Goal: Check status: Check status

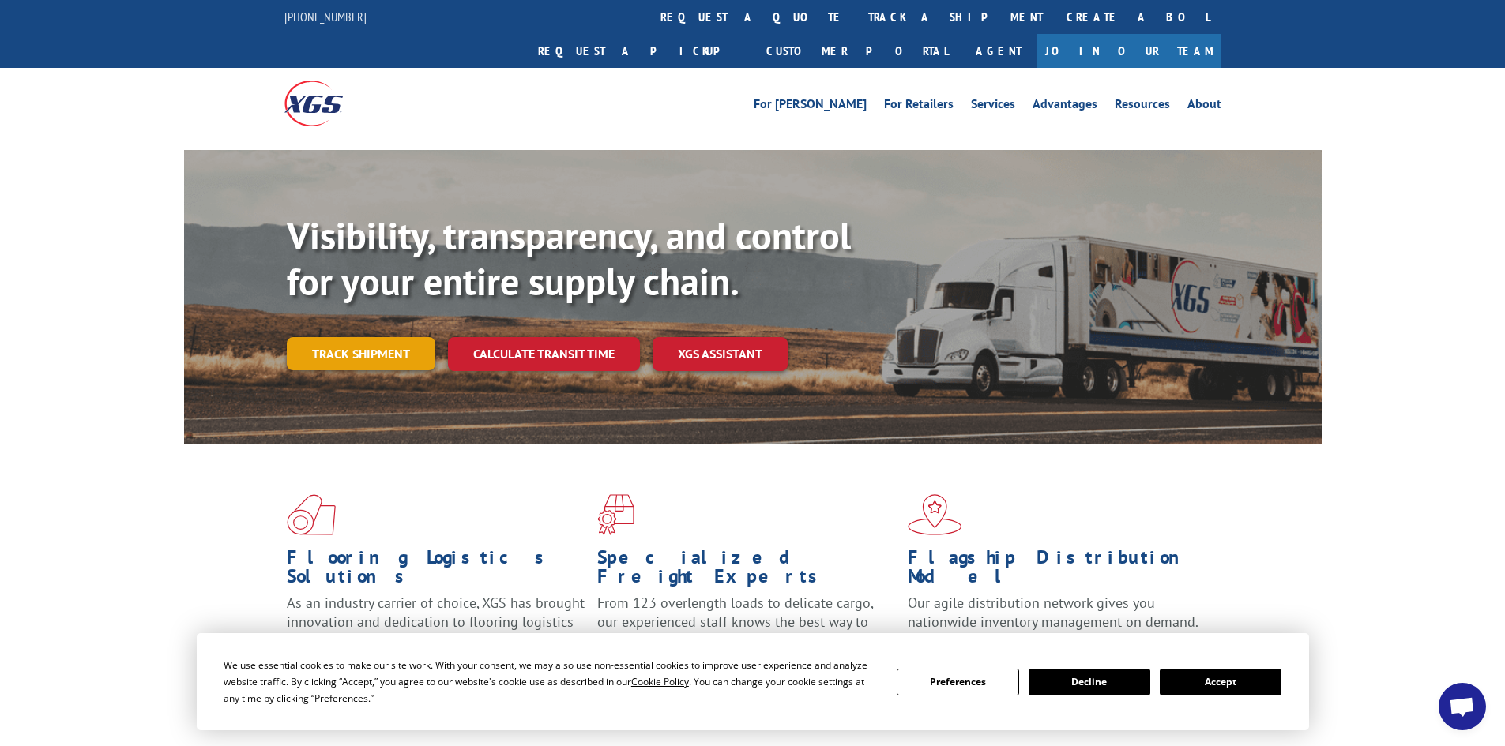
click at [331, 337] on link "Track shipment" at bounding box center [361, 353] width 148 height 33
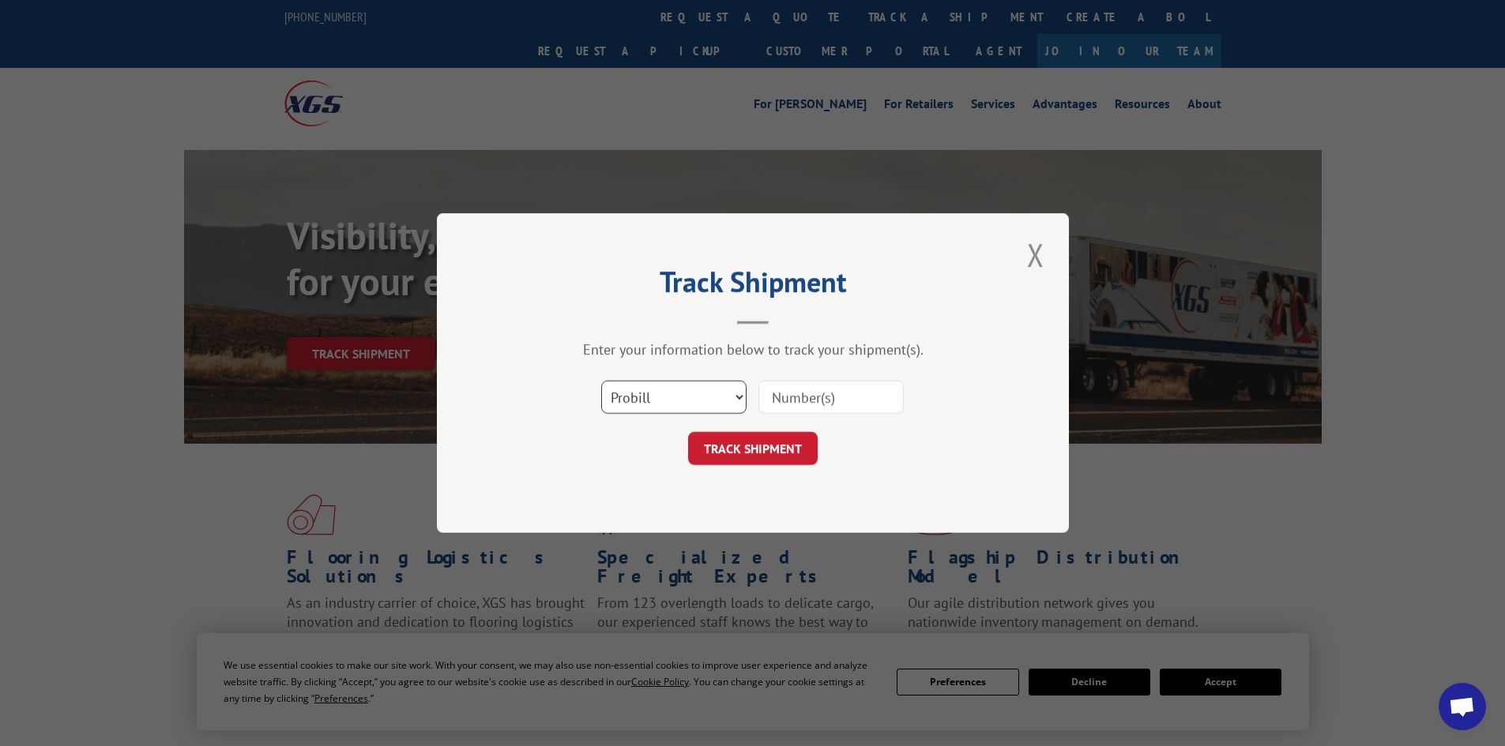
click at [682, 395] on select "Select category... Probill BOL PO" at bounding box center [673, 397] width 145 height 33
select select "po"
click at [601, 381] on select "Select category... Probill BOL PO" at bounding box center [673, 397] width 145 height 33
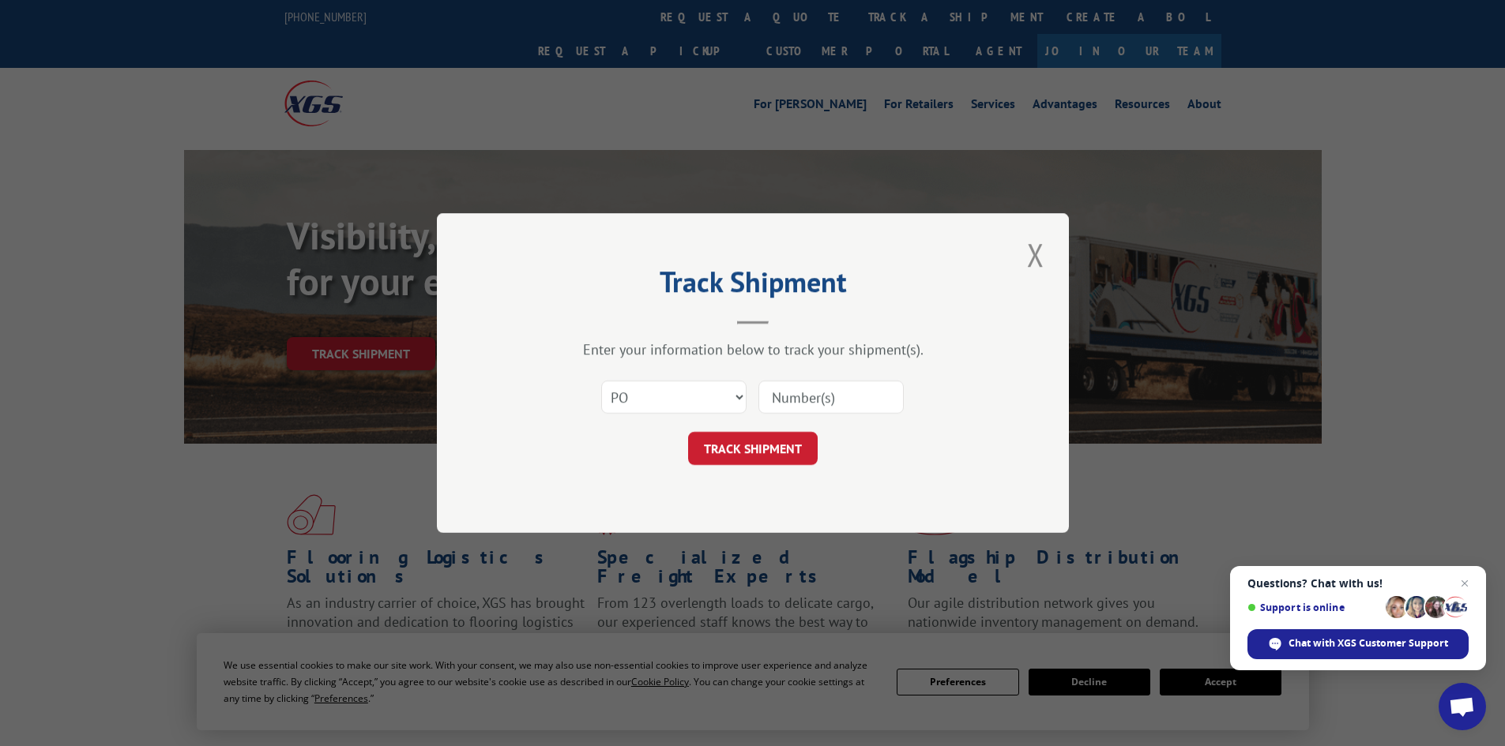
click at [806, 400] on input at bounding box center [830, 397] width 145 height 33
paste input "61540652"
type input "61540652"
click at [758, 442] on button "TRACK SHIPMENT" at bounding box center [753, 448] width 130 height 33
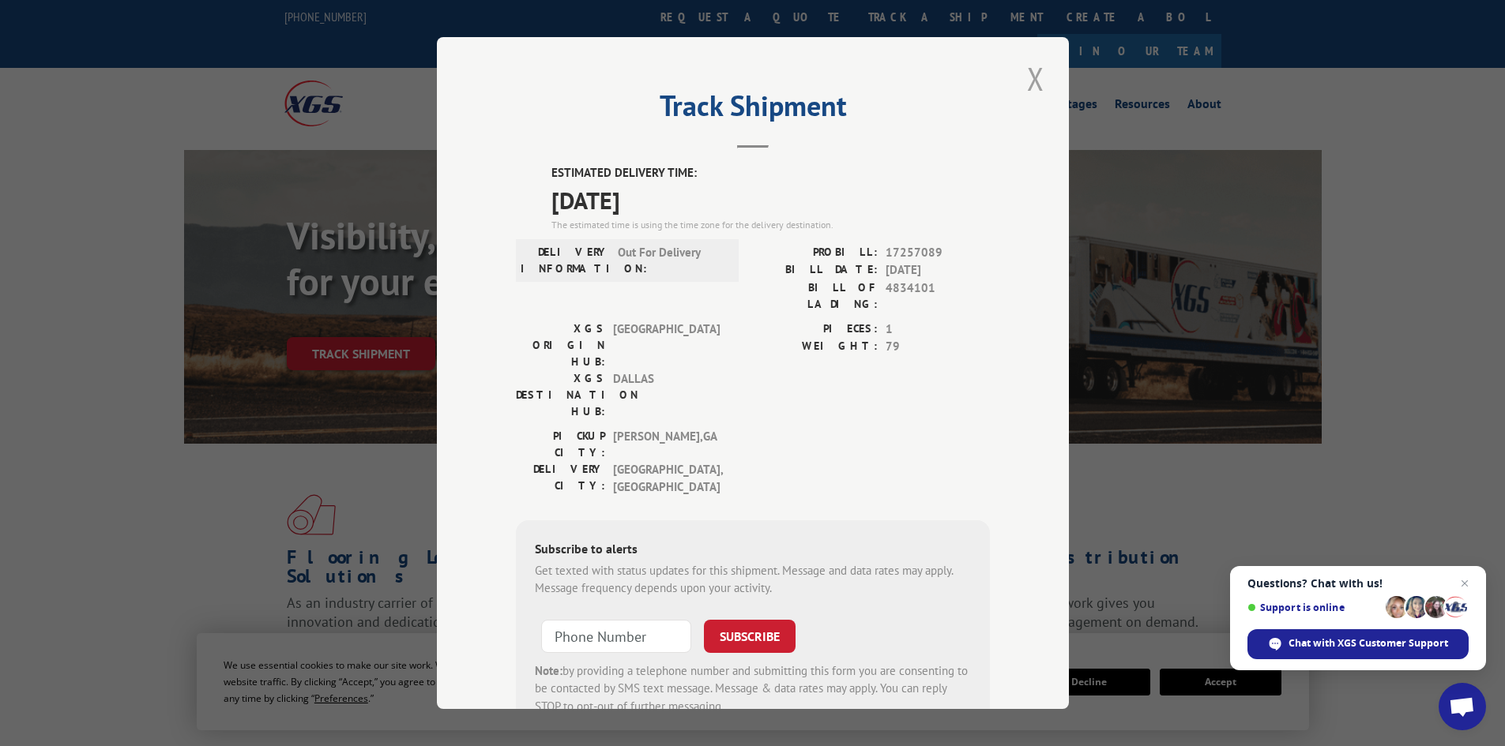
click at [1022, 82] on button "Close modal" at bounding box center [1035, 78] width 27 height 43
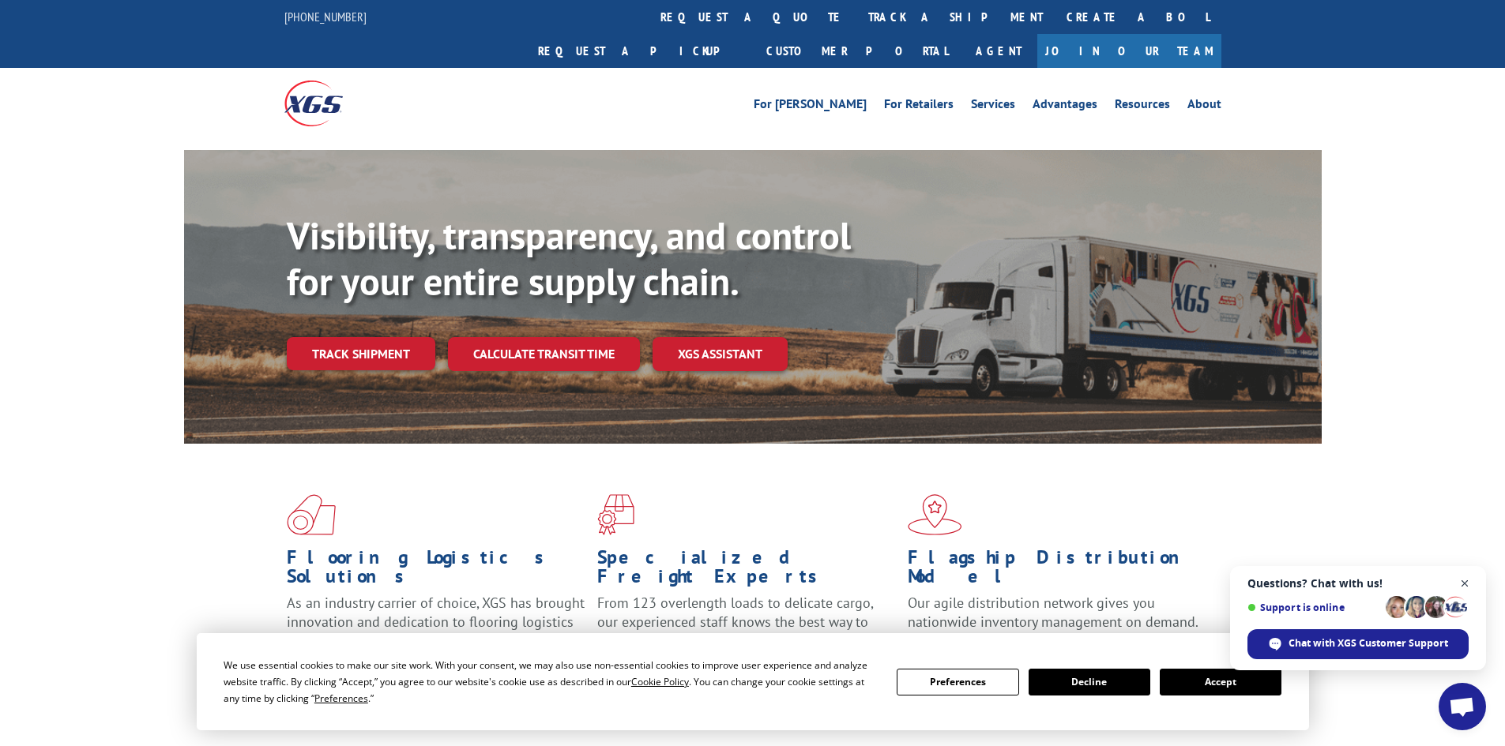
click at [1460, 581] on span "Open chat" at bounding box center [1465, 584] width 20 height 20
